Goal: Navigation & Orientation: Find specific page/section

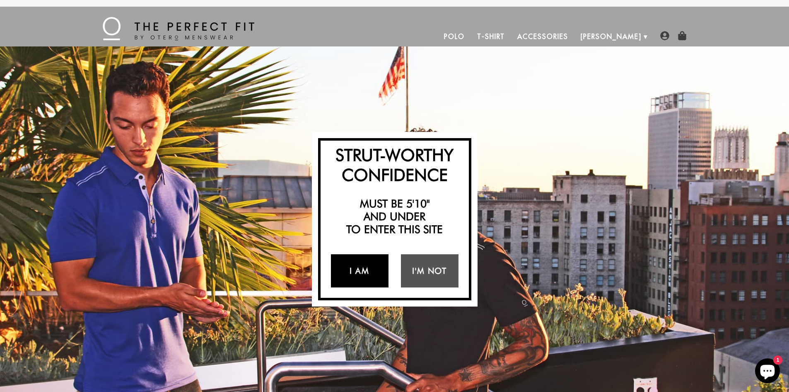
click at [361, 269] on link "I Am" at bounding box center [360, 270] width 58 height 33
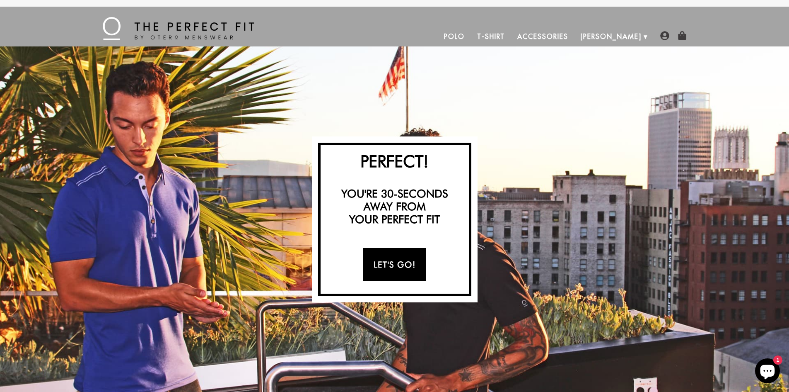
click at [404, 264] on link "Let's Go!" at bounding box center [394, 264] width 63 height 33
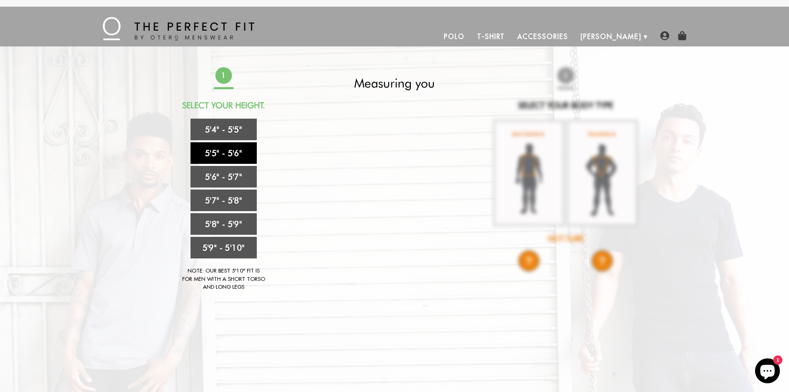
click at [235, 153] on link "5'5" - 5'6"" at bounding box center [224, 153] width 66 height 22
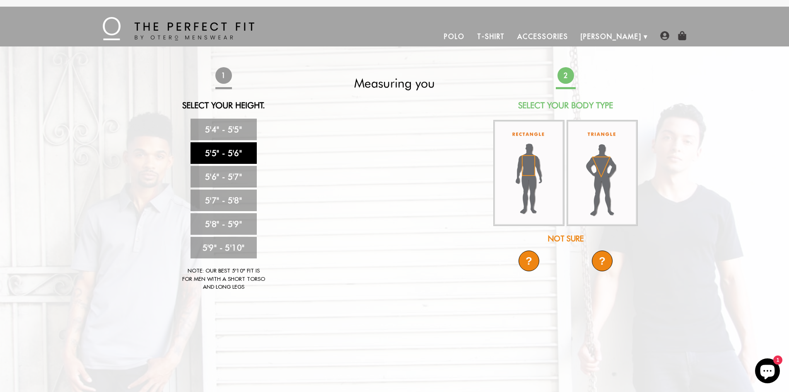
click at [605, 257] on div "?" at bounding box center [602, 260] width 21 height 21
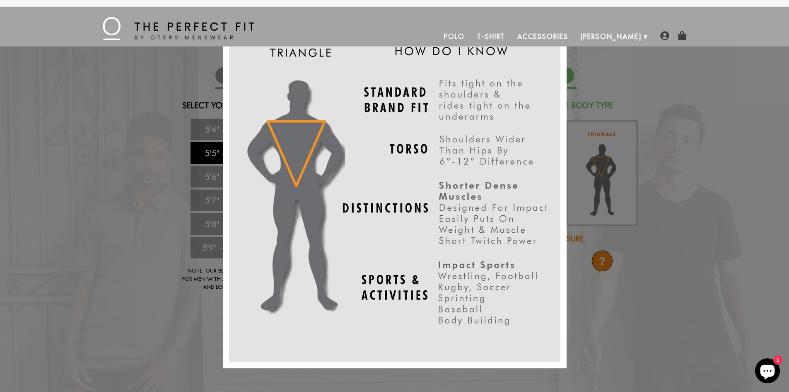
click at [721, 159] on div "X" at bounding box center [394, 196] width 789 height 392
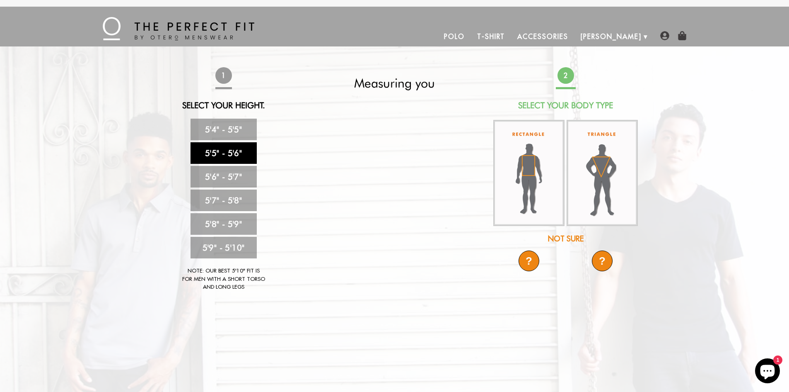
click at [471, 37] on link "Polo" at bounding box center [454, 37] width 33 height 20
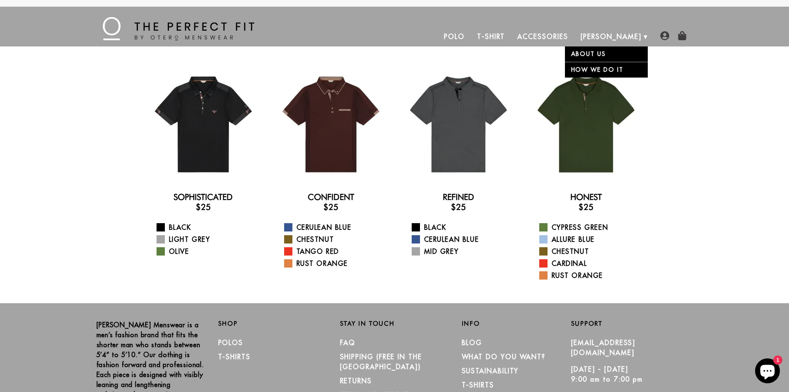
click at [588, 54] on link "About Us" at bounding box center [606, 53] width 83 height 15
